Goal: Task Accomplishment & Management: Use online tool/utility

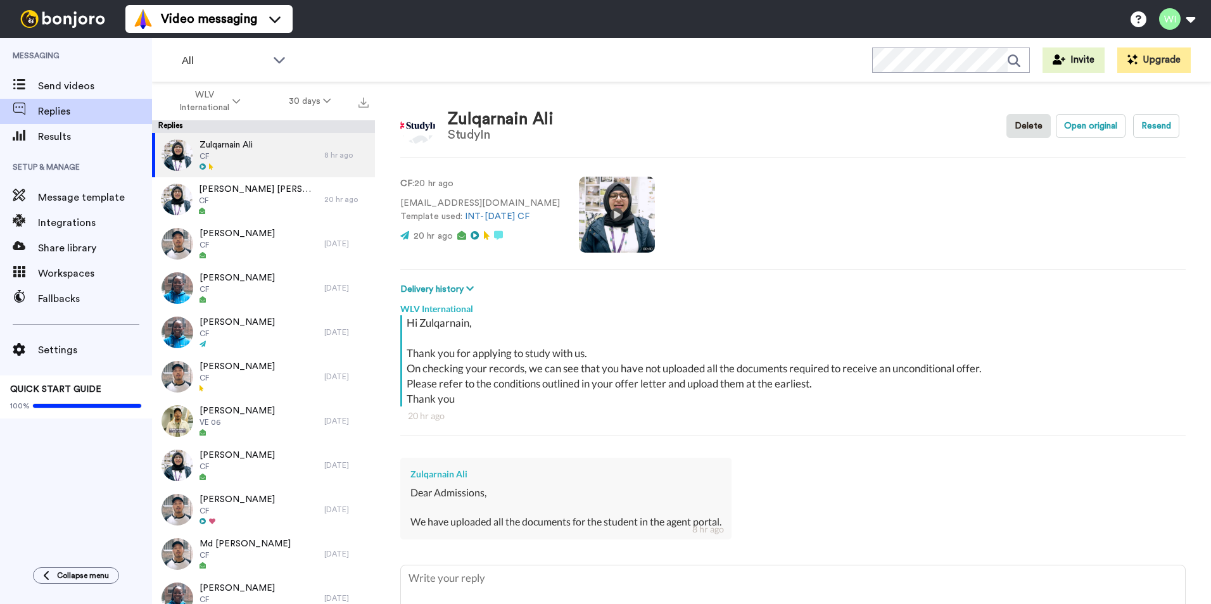
type textarea "x"
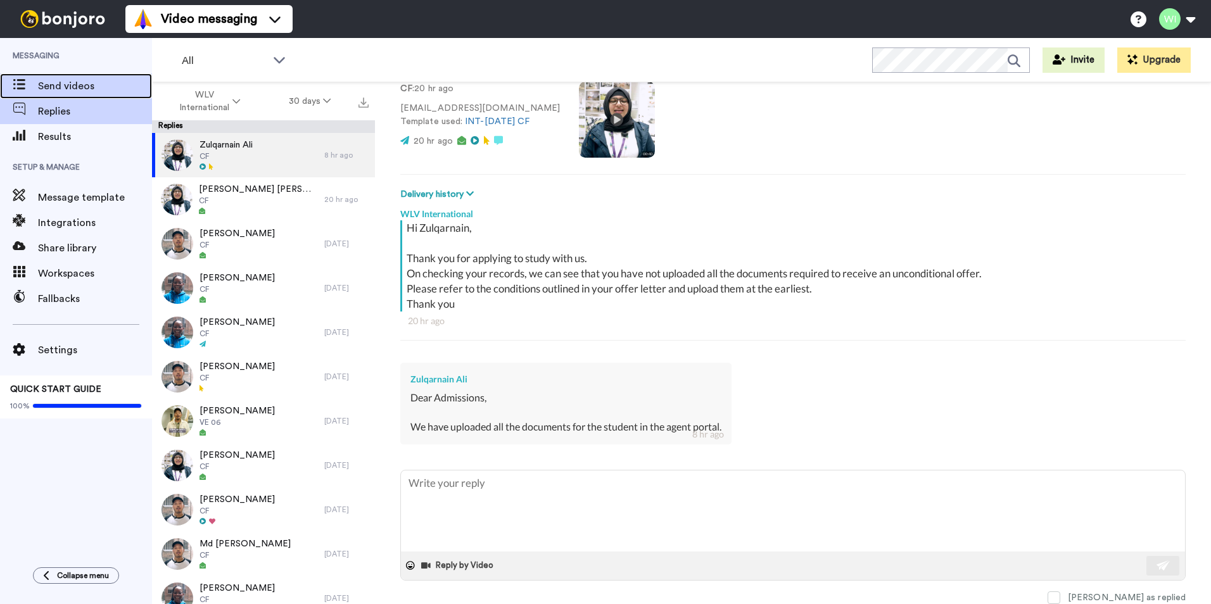
click at [117, 91] on span "Send videos" at bounding box center [95, 86] width 114 height 15
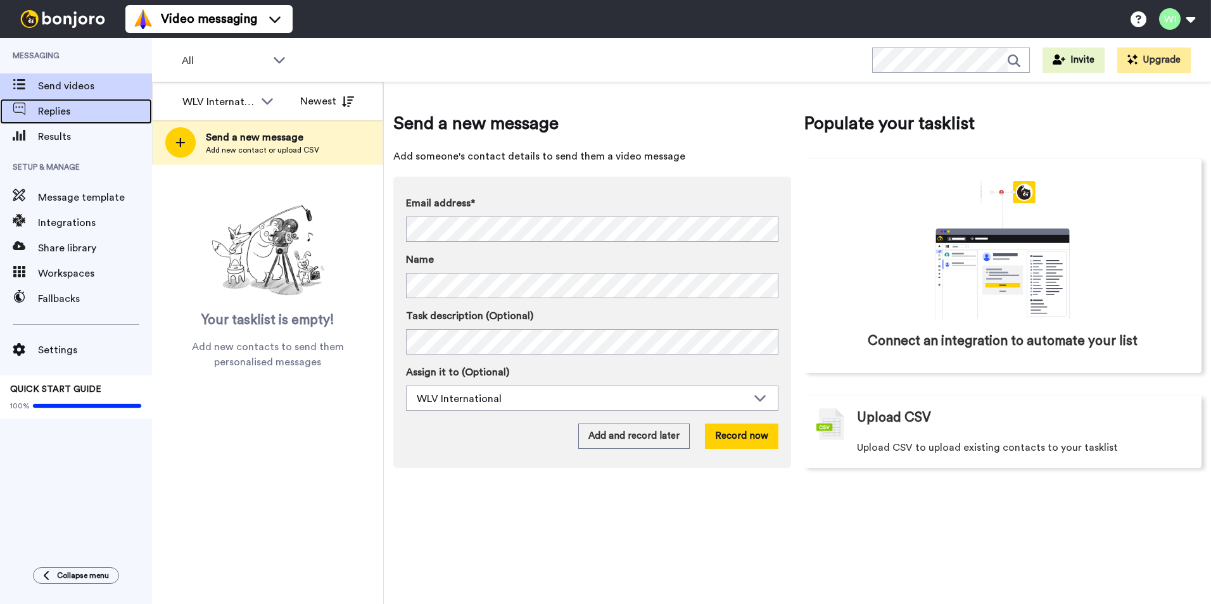
click at [98, 111] on span "Replies" at bounding box center [95, 111] width 114 height 15
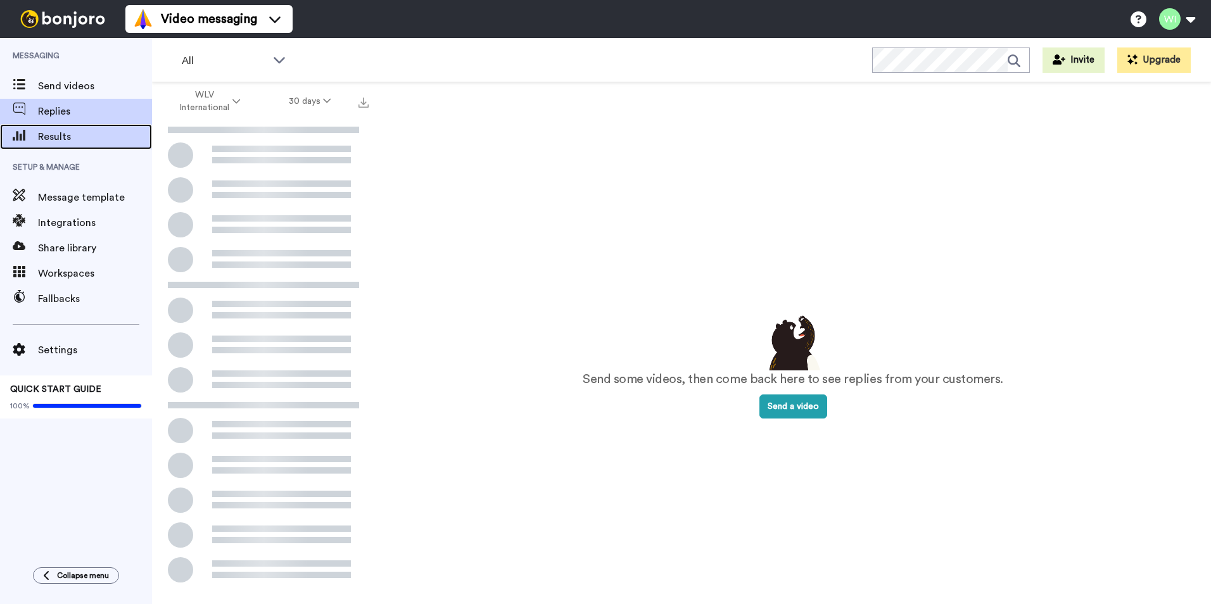
click at [92, 127] on div "Results" at bounding box center [76, 136] width 152 height 25
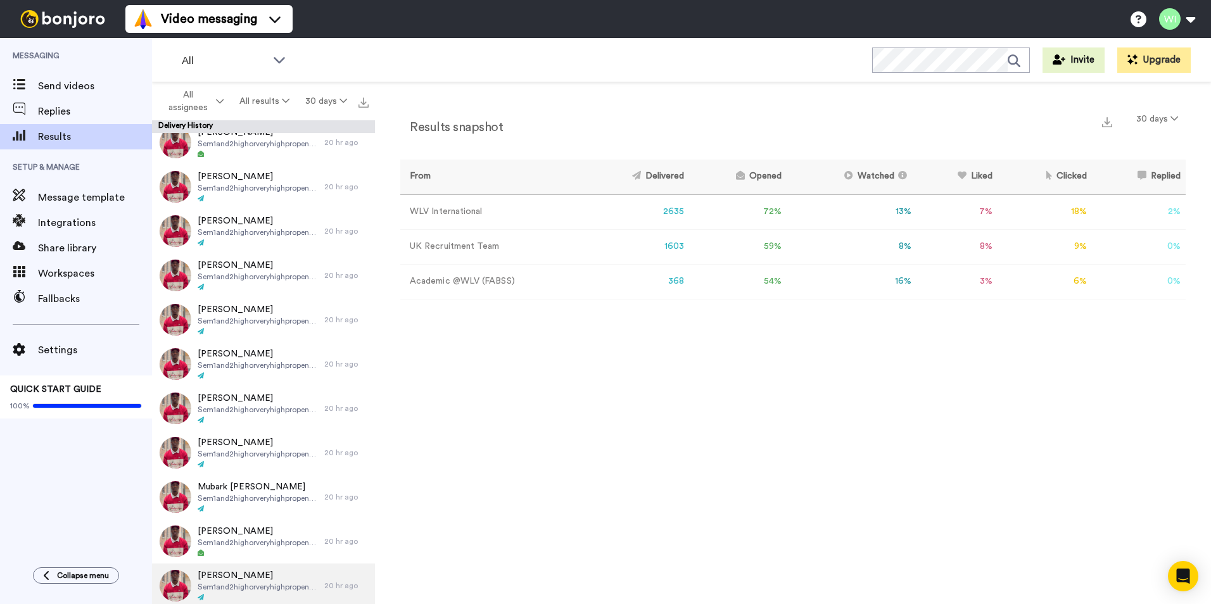
scroll to position [380, 0]
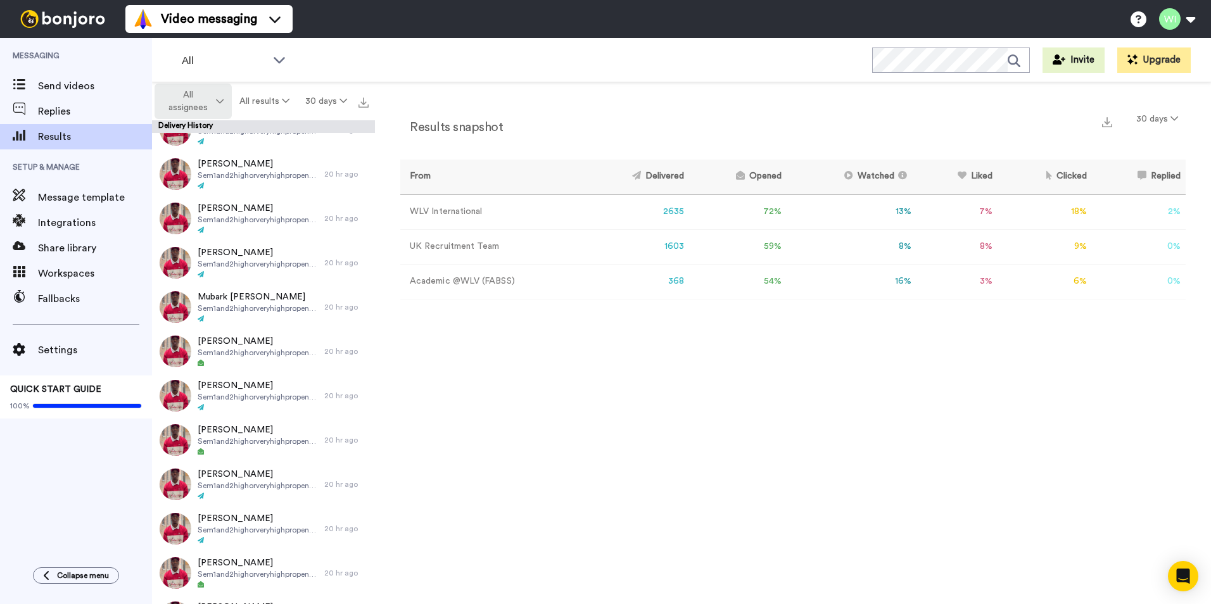
click at [196, 100] on span "All assignees" at bounding box center [187, 101] width 51 height 25
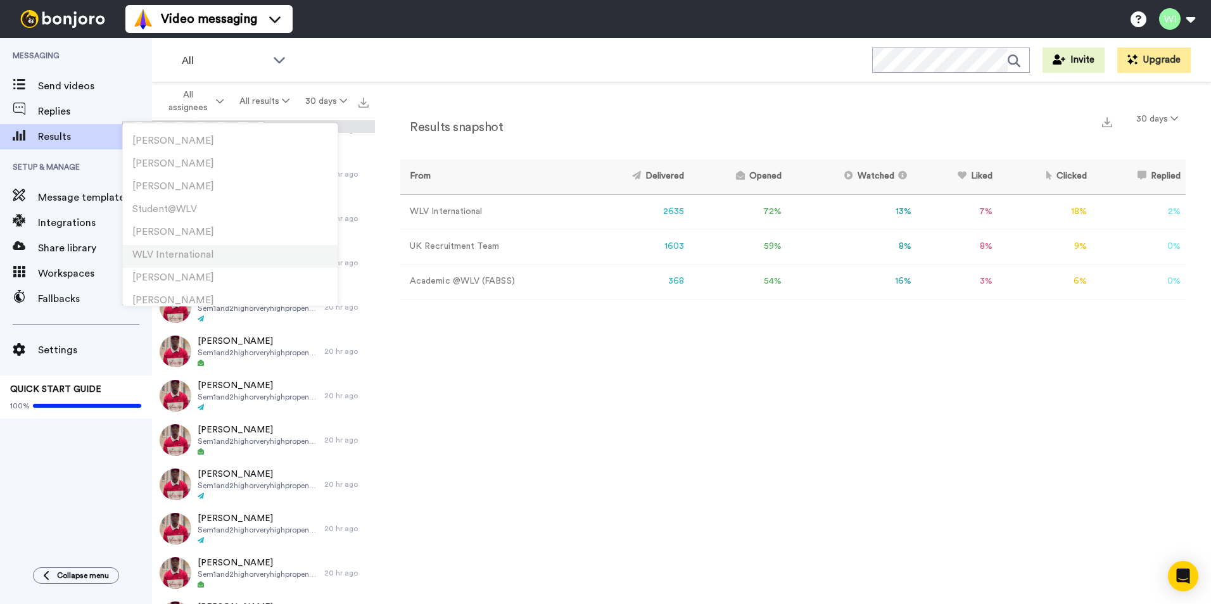
click at [184, 255] on span "WLV International" at bounding box center [172, 254] width 81 height 9
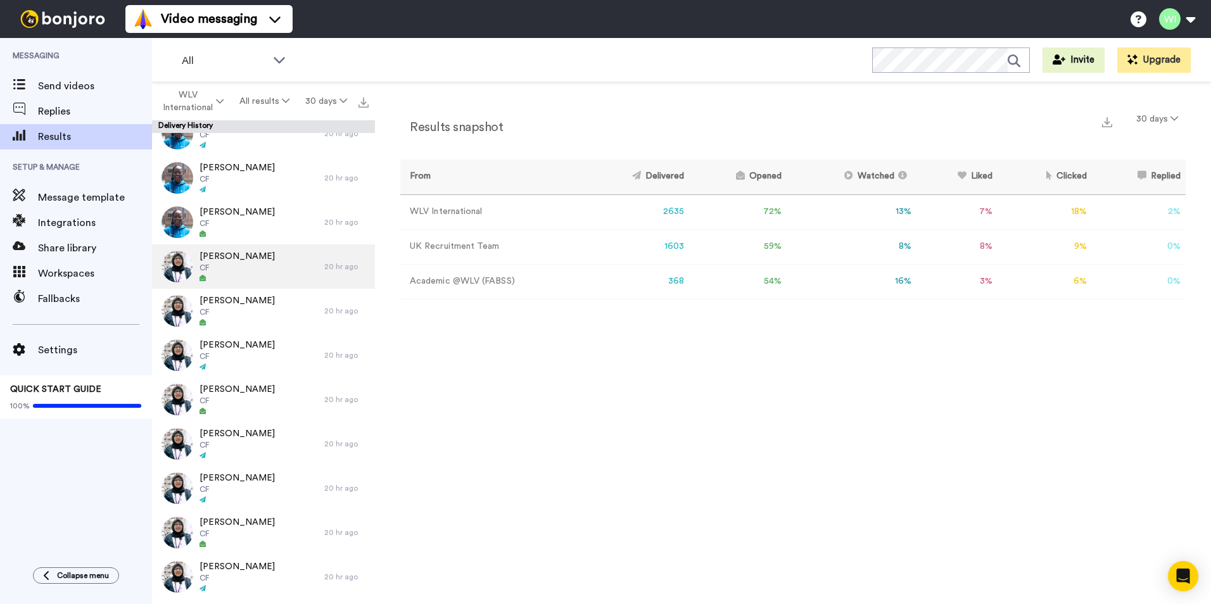
scroll to position [6170, 0]
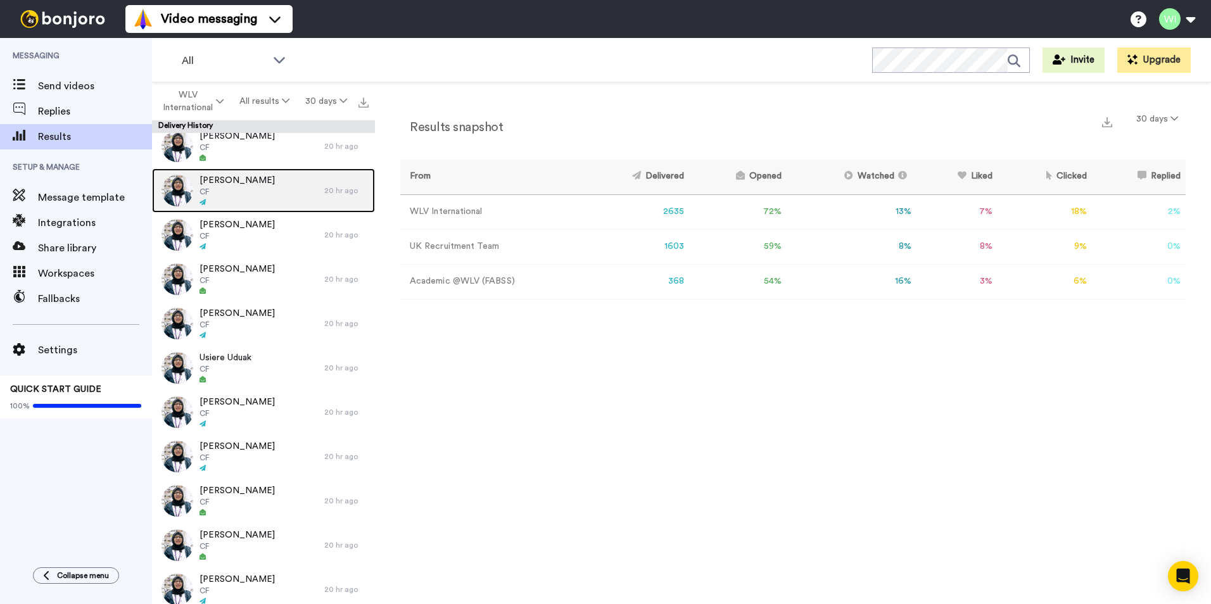
click at [272, 199] on div "Farah Yaseen CF" at bounding box center [238, 190] width 172 height 44
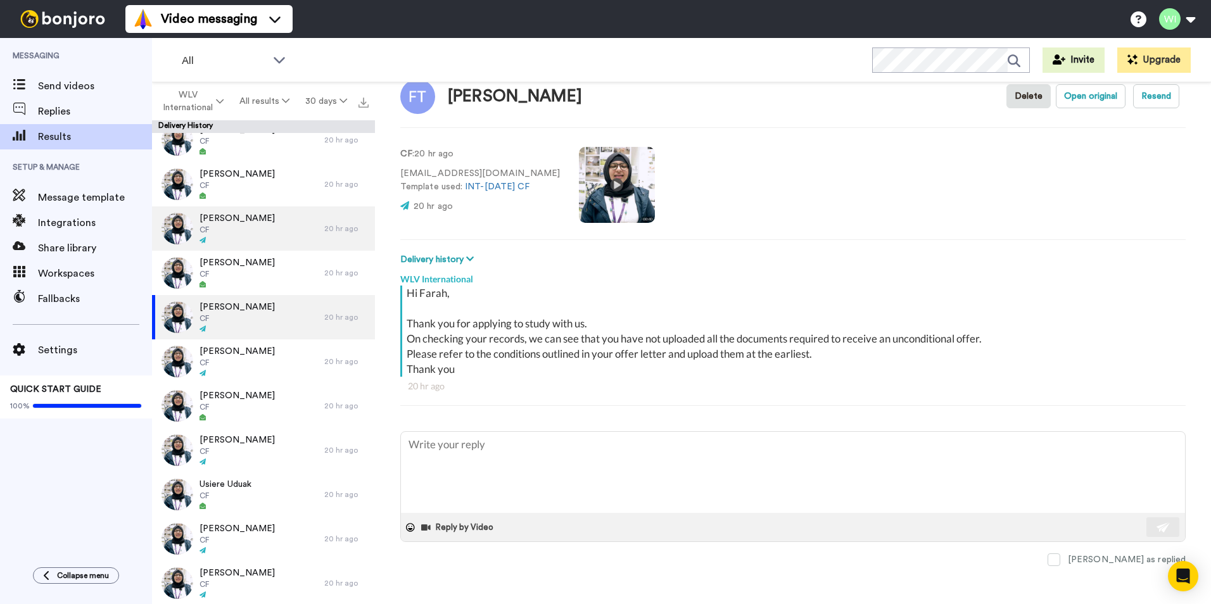
scroll to position [5980, 0]
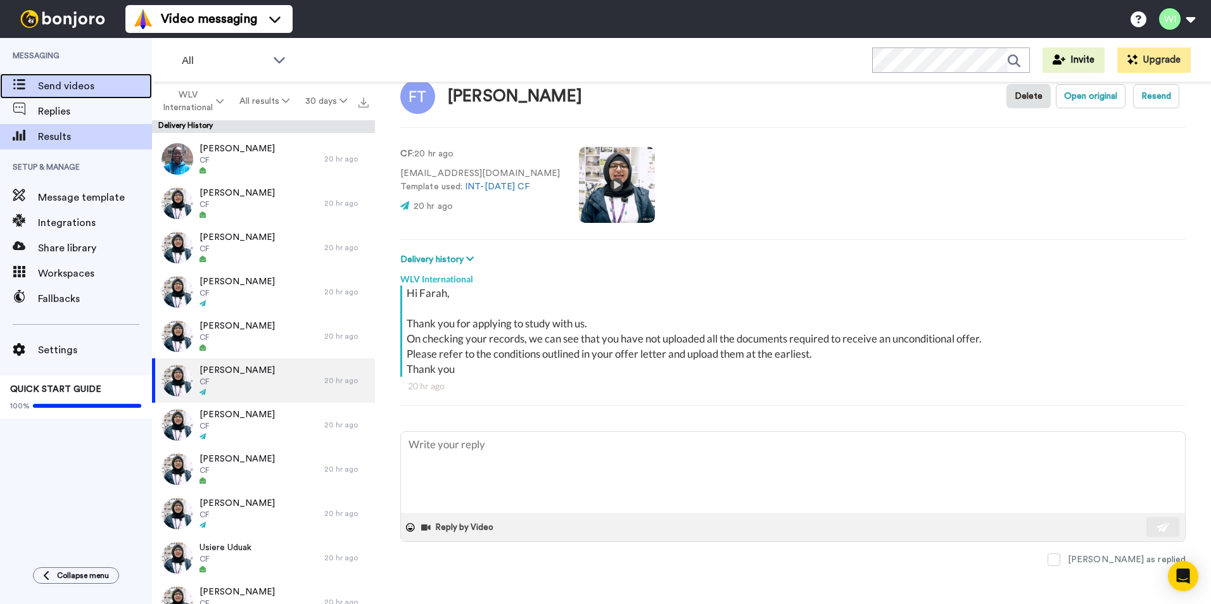
click at [82, 87] on span "Send videos" at bounding box center [95, 86] width 114 height 15
type textarea "x"
